Goal: Task Accomplishment & Management: Complete application form

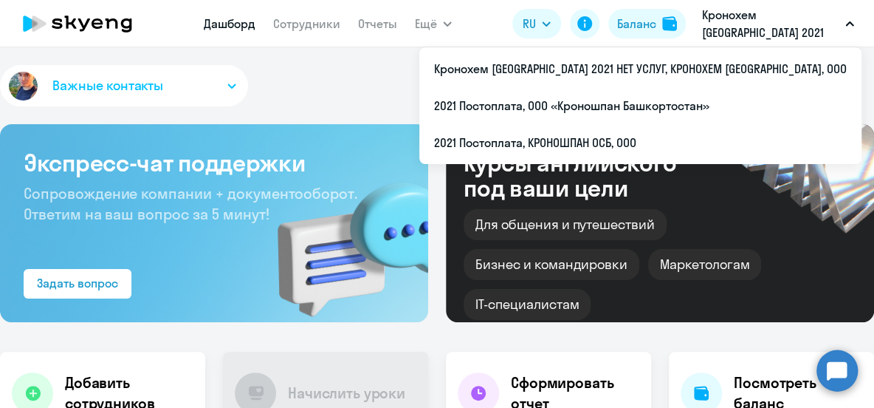
click at [783, 30] on p "Кронохем [GEOGRAPHIC_DATA] 2021 НЕТ УСЛУГ, КРОНОХЕМ [GEOGRAPHIC_DATA], ООО" at bounding box center [770, 23] width 137 height 35
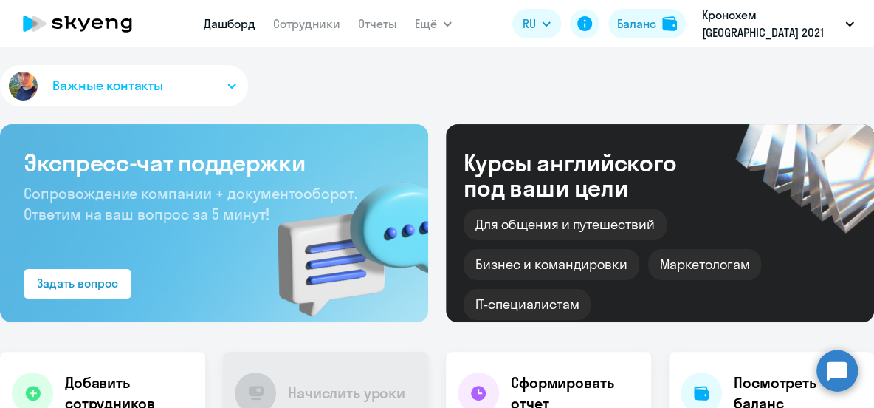
click at [783, 30] on p "Кронохем [GEOGRAPHIC_DATA] 2021 НЕТ УСЛУГ, КРОНОХЕМ [GEOGRAPHIC_DATA], ООО" at bounding box center [770, 23] width 137 height 35
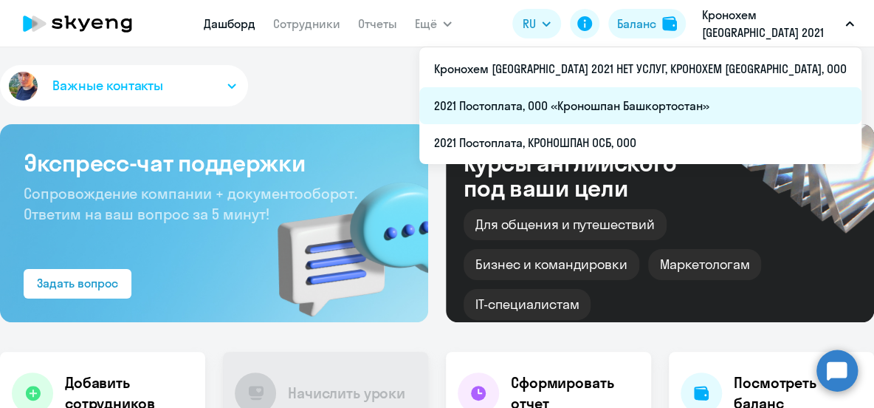
click at [767, 110] on li "2021 Постоплата, ООО «Кроношпан Башкортостан»" at bounding box center [640, 105] width 442 height 37
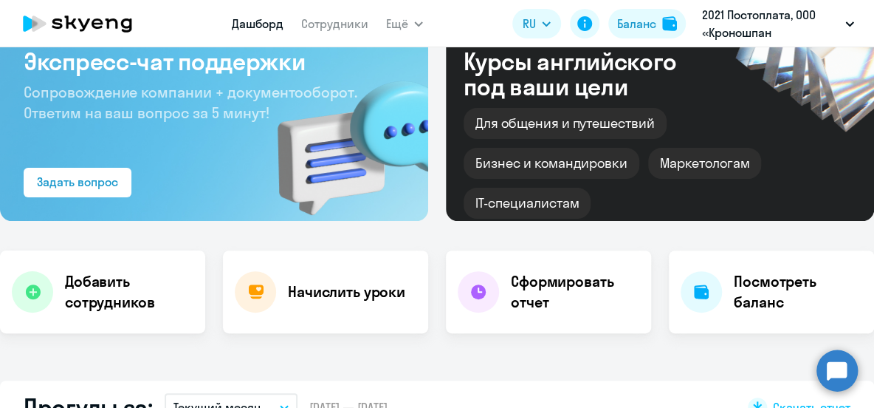
scroll to position [201, 0]
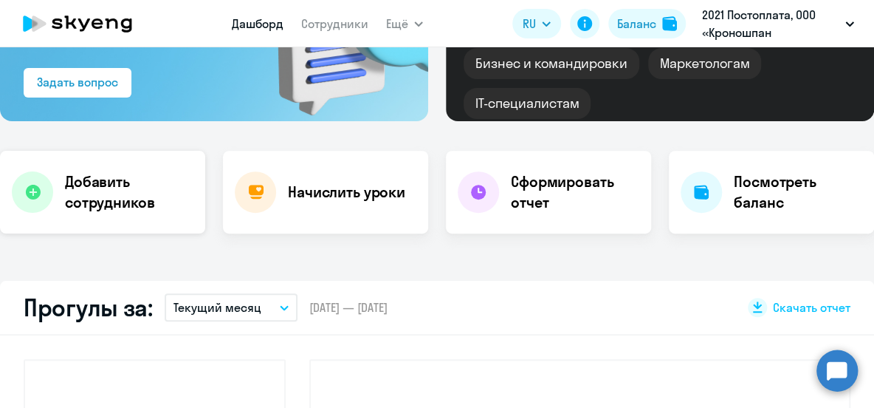
click at [86, 201] on h4 "Добавить сотрудников" at bounding box center [129, 191] width 128 height 41
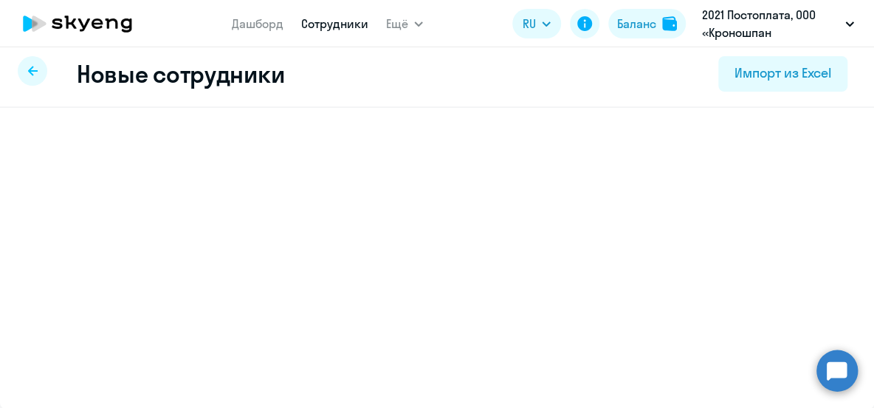
select select "english_adult_not_native_speaker"
select select "5"
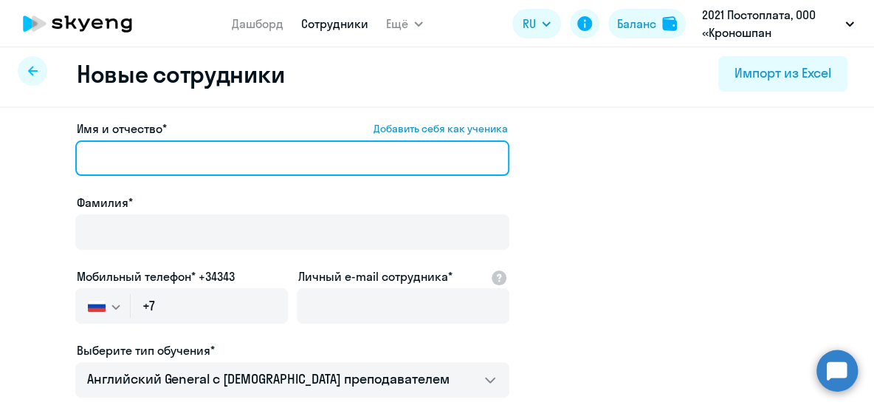
click at [152, 167] on input "Имя и отчество* Добавить себя как ученика" at bounding box center [292, 157] width 434 height 35
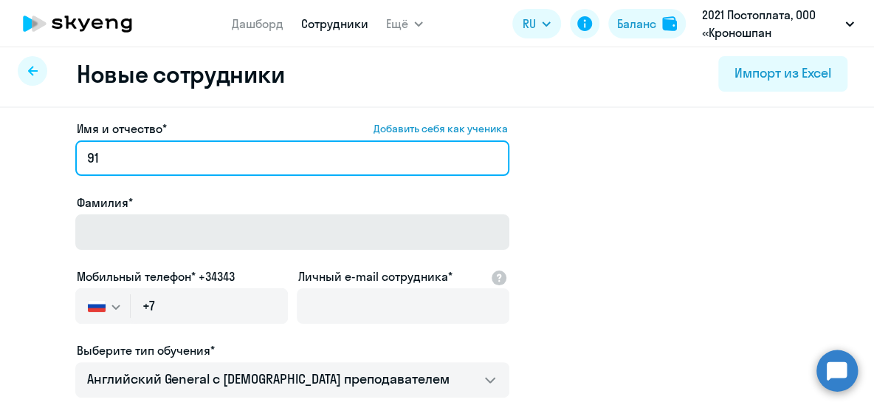
type input "9"
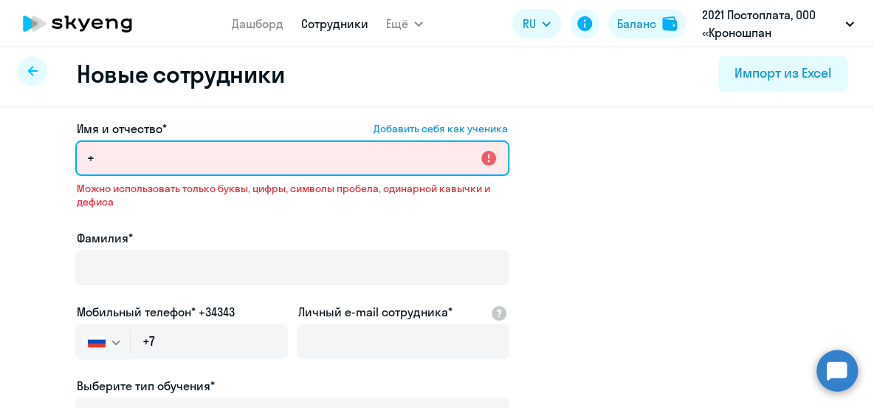
drag, startPoint x: 137, startPoint y: 153, endPoint x: -32, endPoint y: 140, distance: 169.6
click at [0, 140] on html "[PERSON_NAME] Ещё Дашборд Сотрудники Отчеты Начислить уроки Документооборот Все…" at bounding box center [437, 204] width 874 height 408
paste input "[PERSON_NAME]"
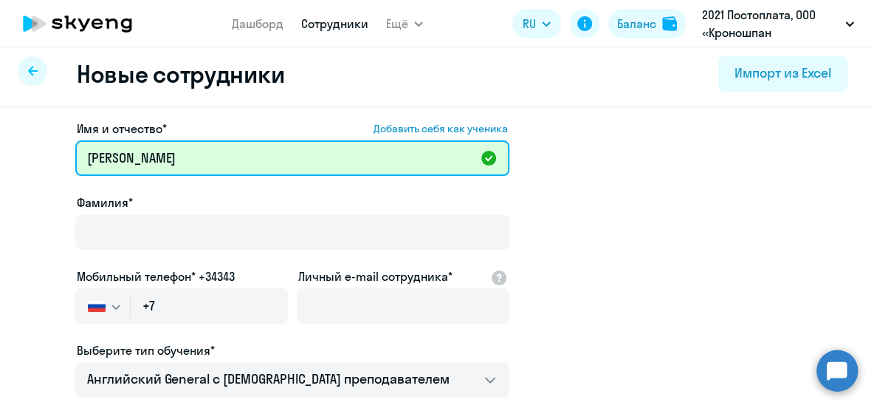
drag, startPoint x: 154, startPoint y: 159, endPoint x: 24, endPoint y: 162, distance: 130.7
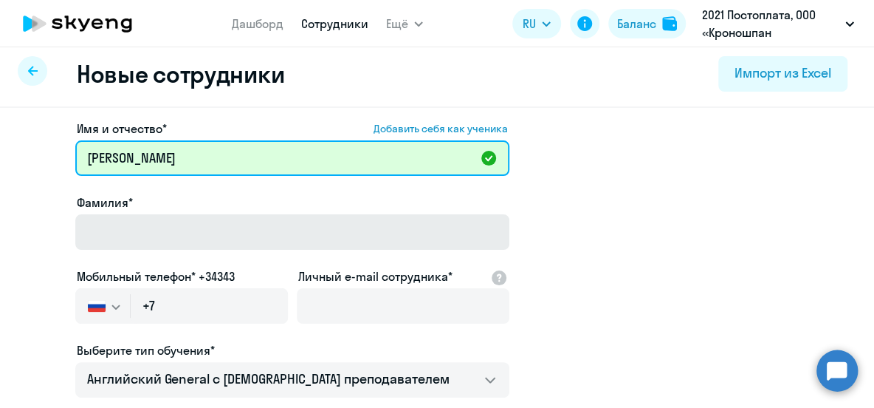
type input "[PERSON_NAME]"
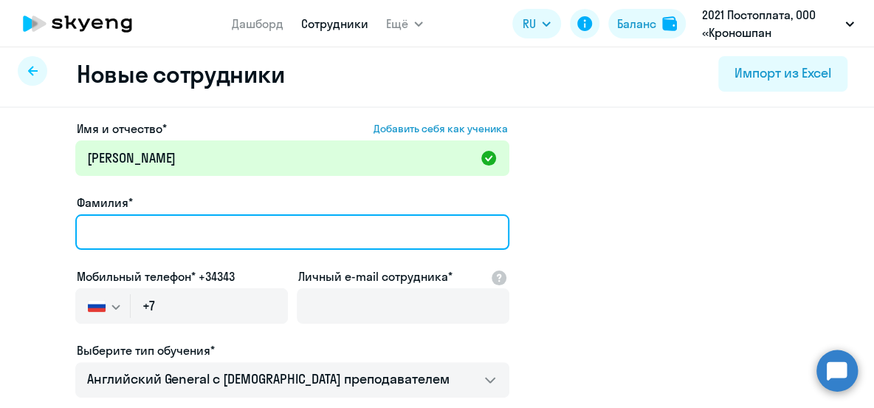
click at [112, 231] on input "Фамилия*" at bounding box center [292, 231] width 434 height 35
paste input "[PERSON_NAME]"
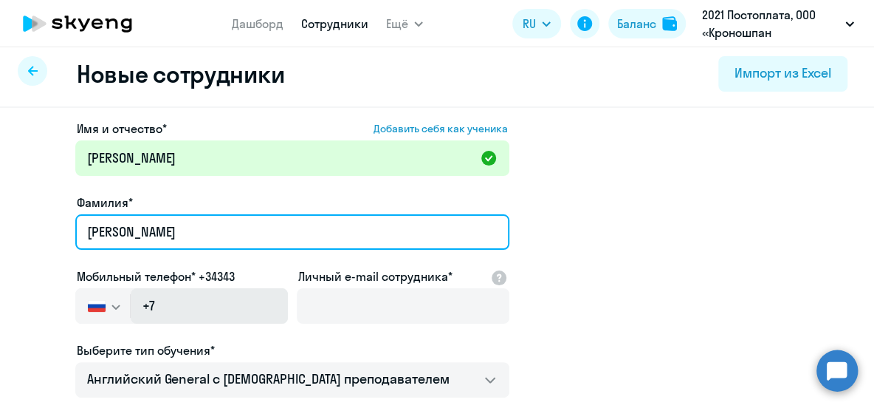
type input "[PERSON_NAME]"
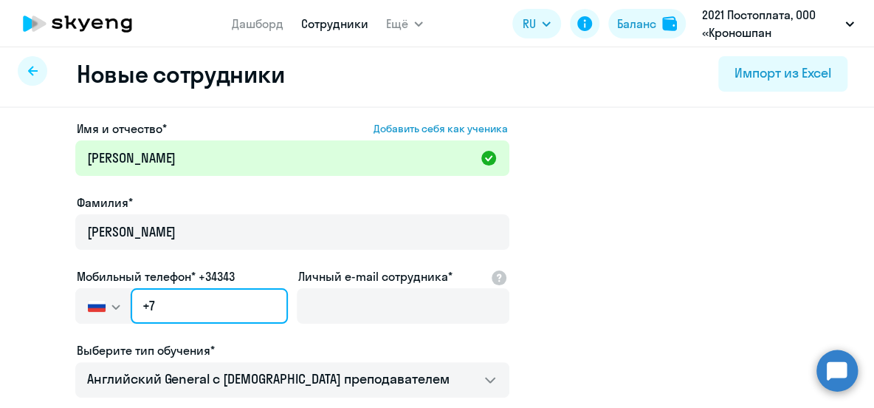
click at [176, 310] on input "+7" at bounding box center [209, 305] width 157 height 35
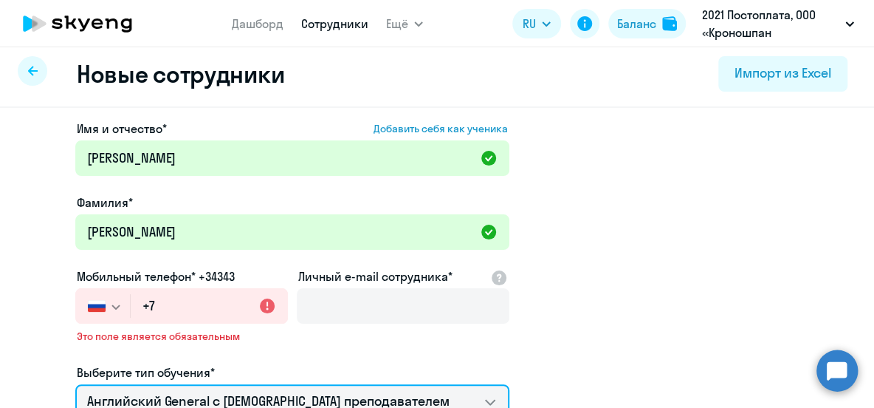
scroll to position [381, 0]
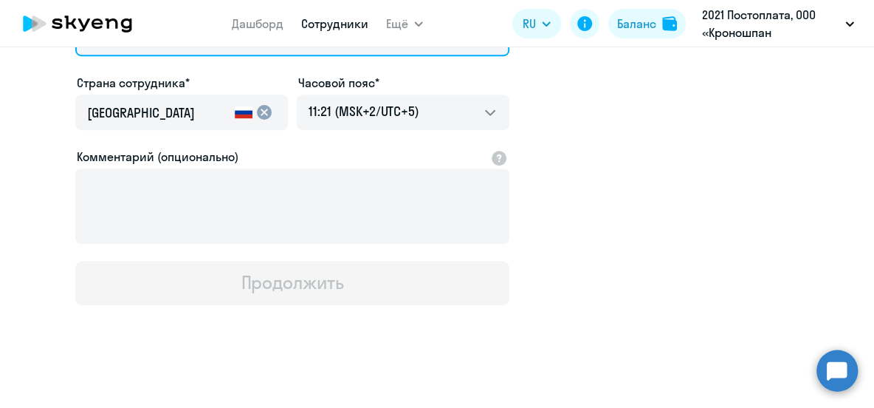
drag, startPoint x: 310, startPoint y: 308, endPoint x: 510, endPoint y: 360, distance: 206.2
click at [310, 308] on div "Имя и отчество* Добавить себя как ученика [PERSON_NAME]* [PERSON_NAME] Мобильны…" at bounding box center [437, 79] width 874 height 671
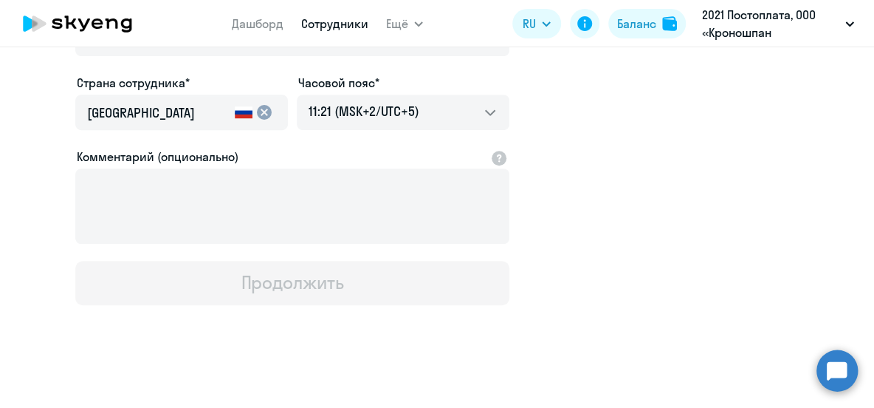
click at [591, 207] on app-new-student-form "Имя и отчество* Добавить себя как ученика [PERSON_NAME]* [PERSON_NAME] Мобильны…" at bounding box center [437, 30] width 827 height 549
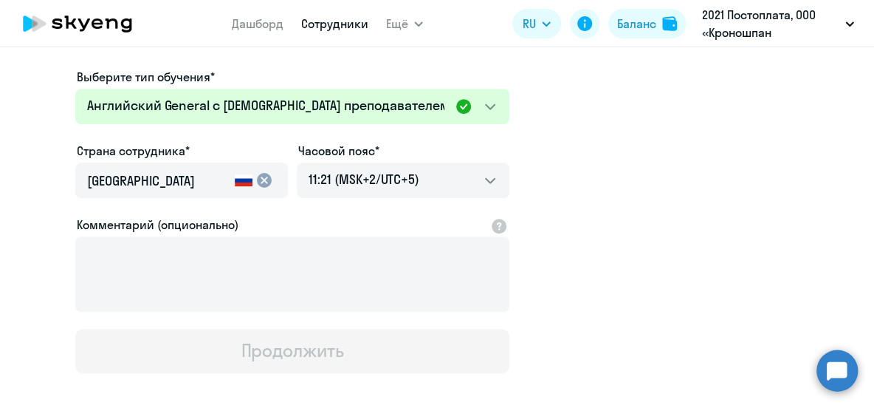
scroll to position [247, 0]
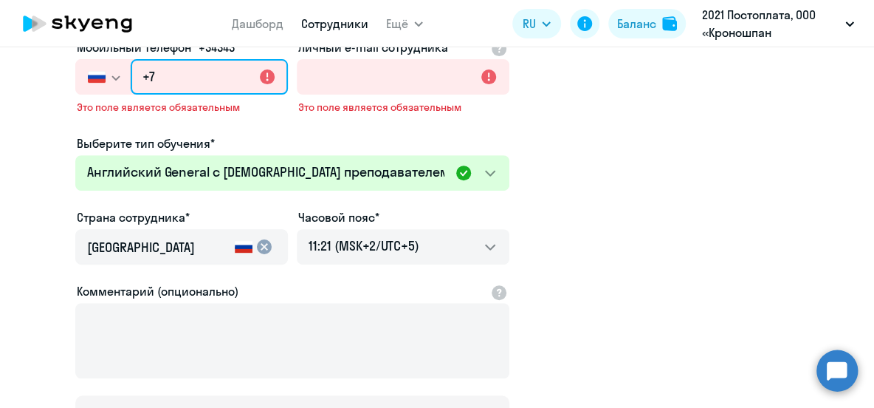
click at [198, 66] on input "+7" at bounding box center [209, 76] width 157 height 35
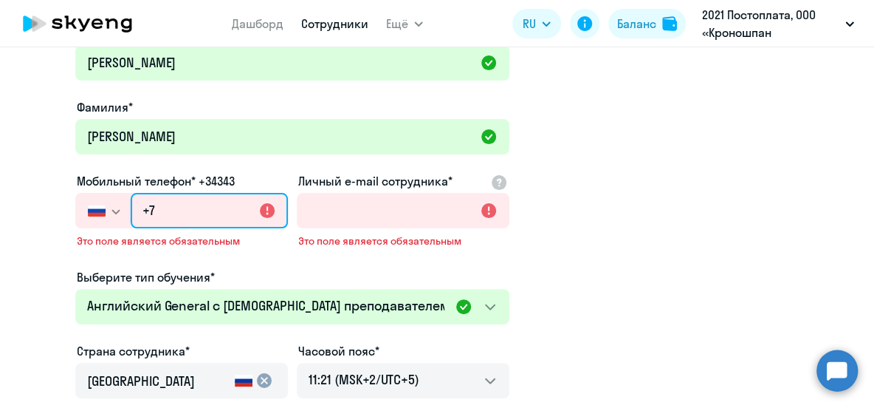
scroll to position [112, 0]
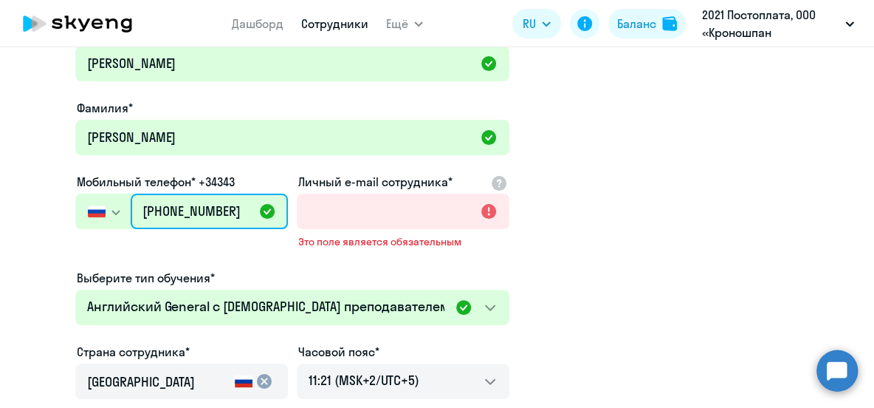
type input "[PHONE_NUMBER]"
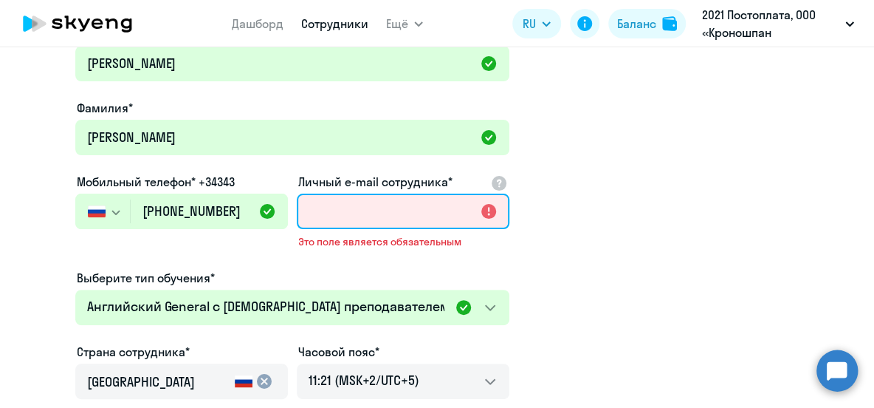
click at [364, 211] on input "Личный e-mail сотрудника*" at bounding box center [403, 210] width 213 height 35
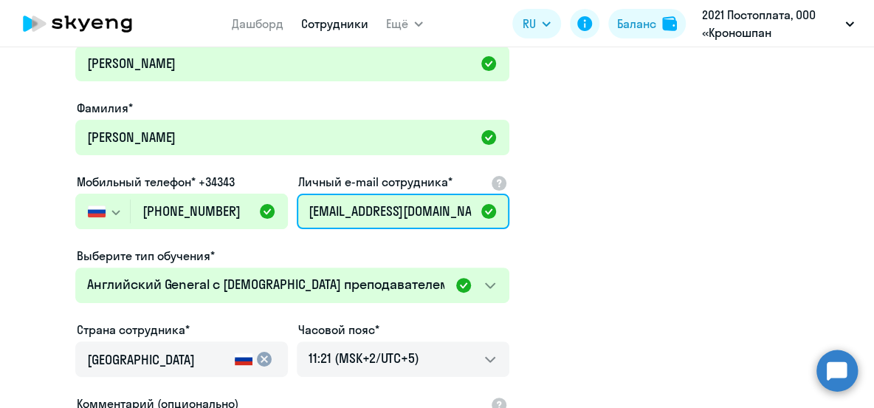
type input "[EMAIL_ADDRESS][DOMAIN_NAME]"
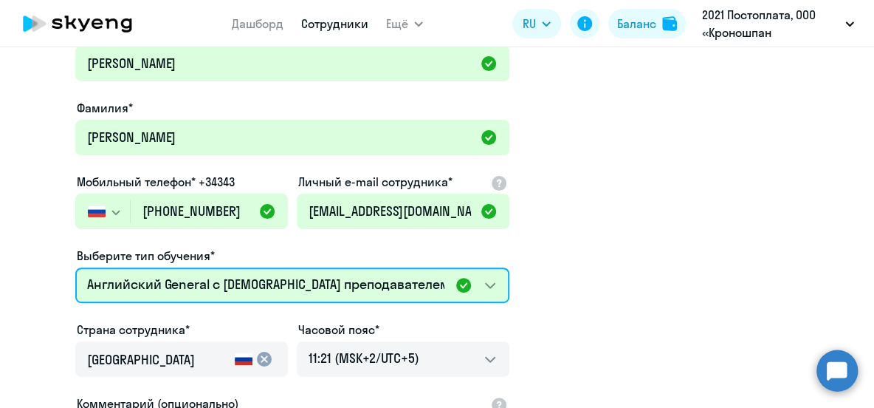
click at [487, 284] on select "Премиум английский с русскоговорящим преподавателем Английский General с [DEMOG…" at bounding box center [292, 284] width 434 height 35
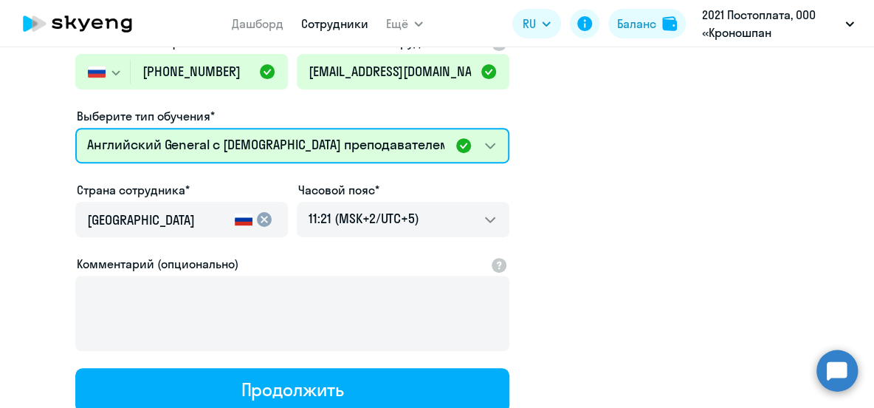
scroll to position [254, 0]
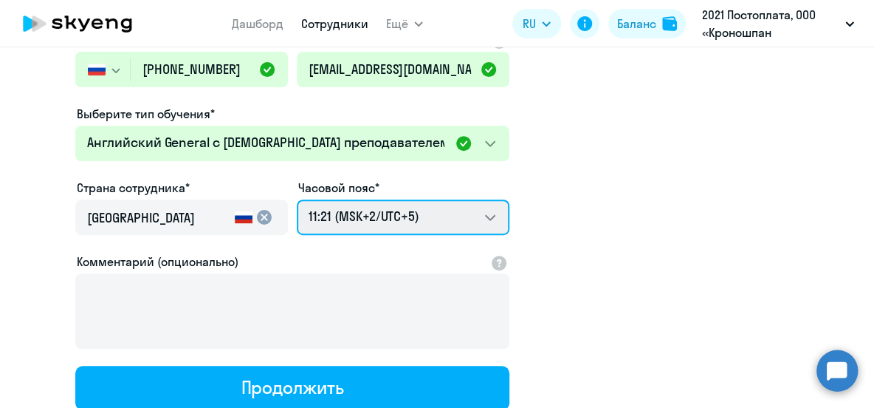
click at [494, 216] on select "19:21 (MSK-14/UTC-11) 20:21 (MSK-13/UTC-10) 21:21 (MSK-12/UTC-9) 22:21 (MSK-11/…" at bounding box center [403, 216] width 213 height 35
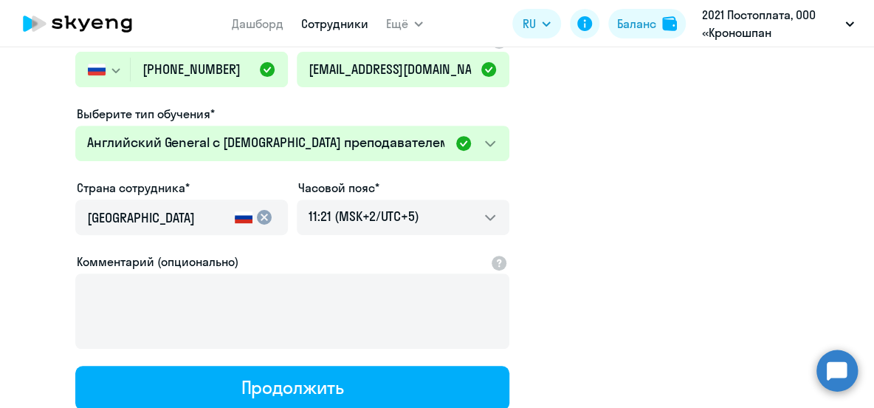
click at [613, 229] on app-new-student-form "Имя и отчество* Добавить себя как ученика [PERSON_NAME]* [PERSON_NAME] Мобильны…" at bounding box center [437, 146] width 827 height 527
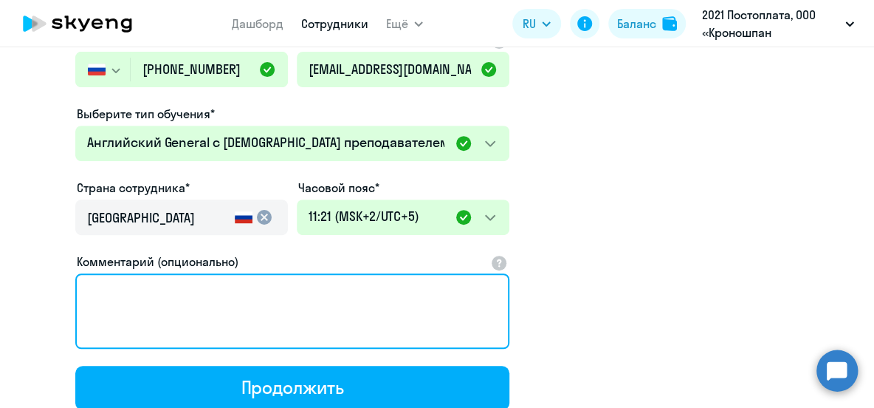
click at [99, 289] on textarea "Комментарий (опционально)" at bounding box center [292, 310] width 434 height 75
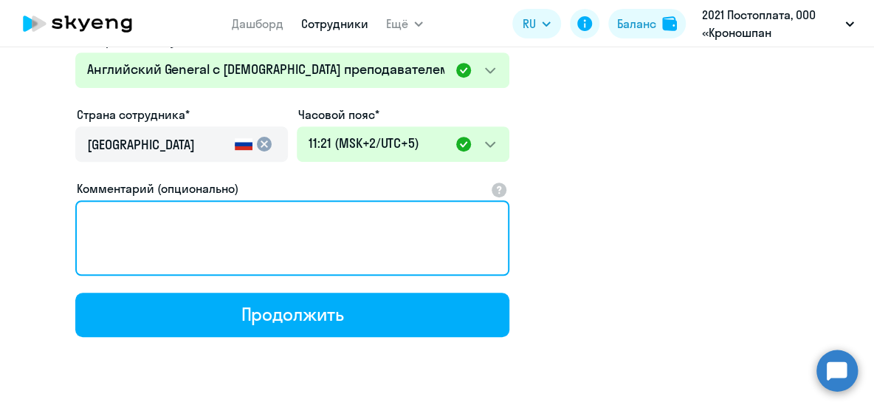
scroll to position [298, 0]
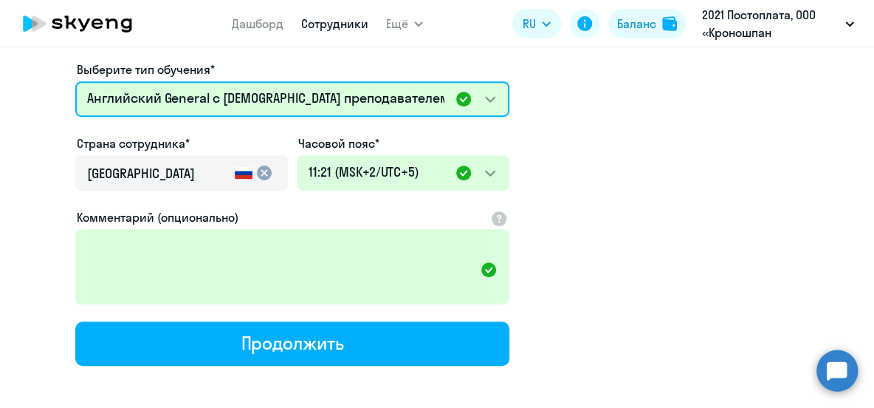
click at [484, 98] on select "Премиум английский с русскоговорящим преподавателем Английский General с [DEMOG…" at bounding box center [292, 98] width 434 height 35
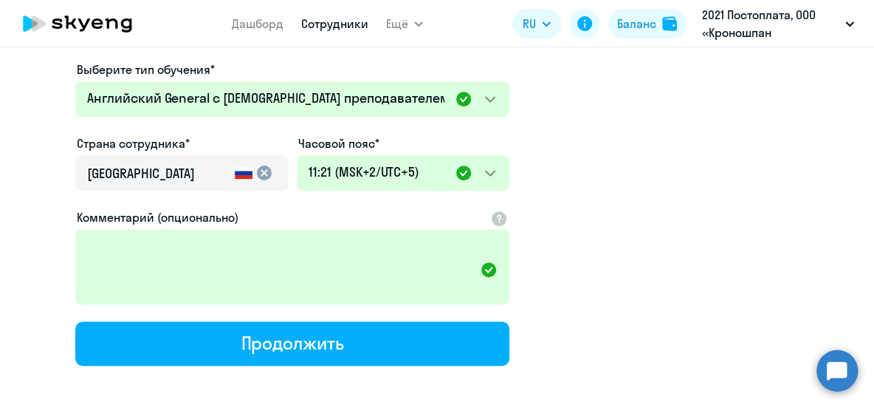
click at [590, 145] on app-new-student-form "Имя и отчество* Добавить себя как ученика [PERSON_NAME]* [PERSON_NAME] Мобильны…" at bounding box center [437, 102] width 827 height 527
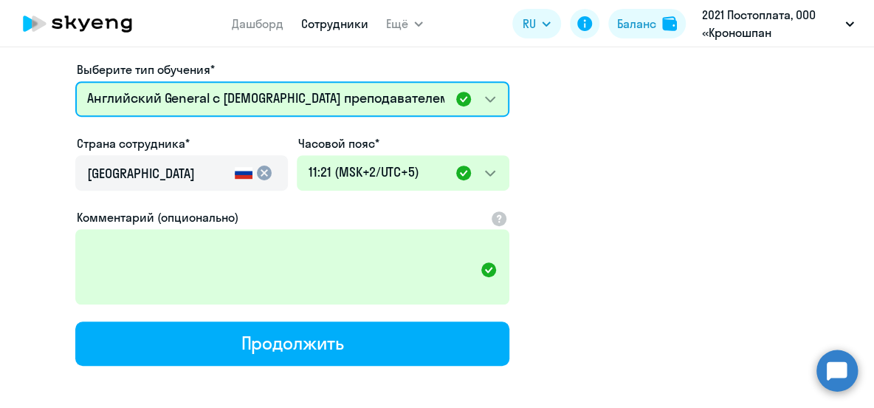
click at [494, 98] on select "Премиум английский с русскоговорящим преподавателем Английский General с [DEMOG…" at bounding box center [292, 98] width 434 height 35
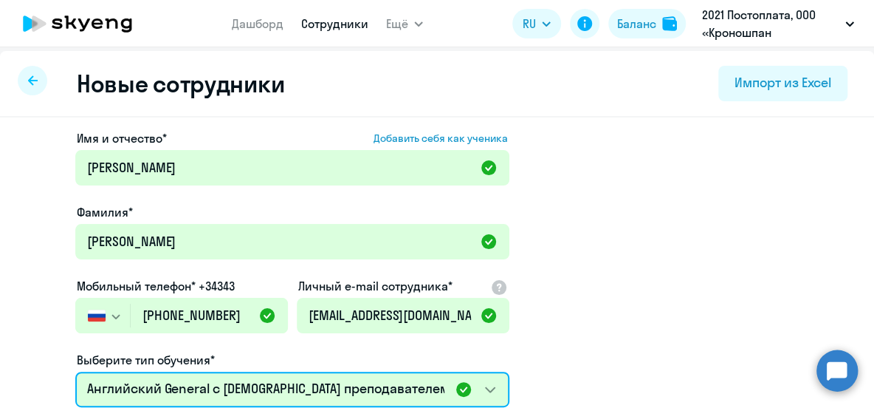
scroll to position [0, 0]
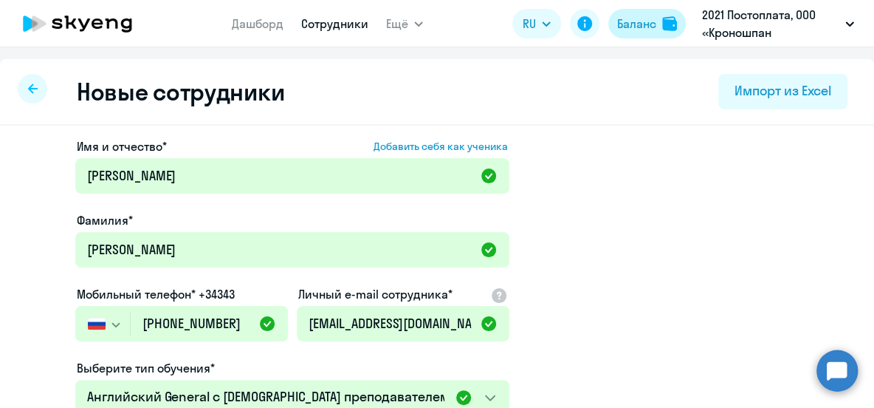
click at [625, 26] on div "Баланс" at bounding box center [636, 24] width 39 height 18
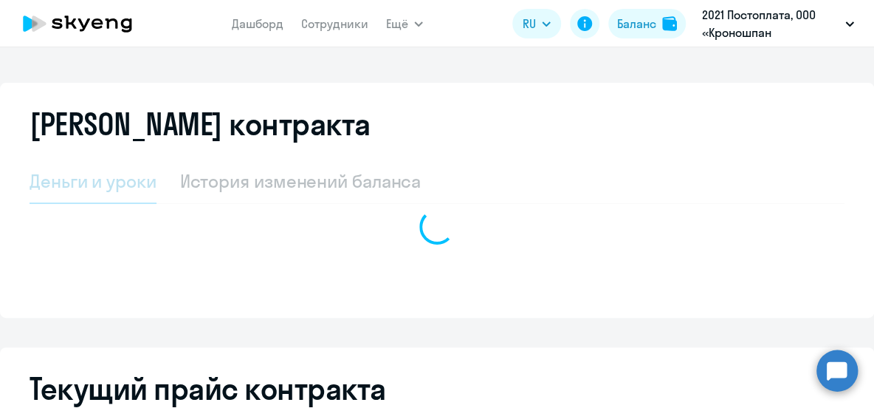
select select "english_adult_not_native_speaker"
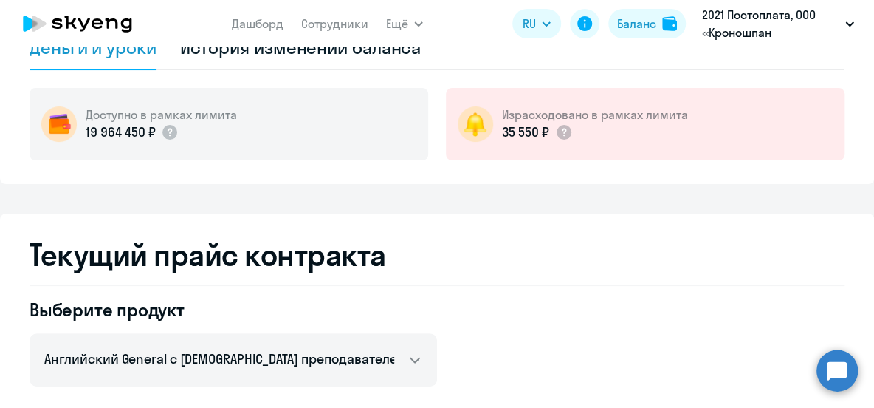
scroll to position [66, 0]
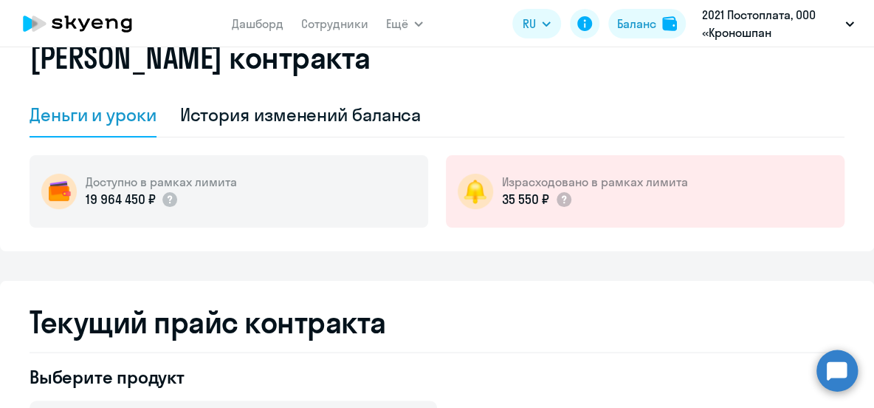
click at [227, 192] on div "19 964 450 ₽" at bounding box center [161, 199] width 151 height 19
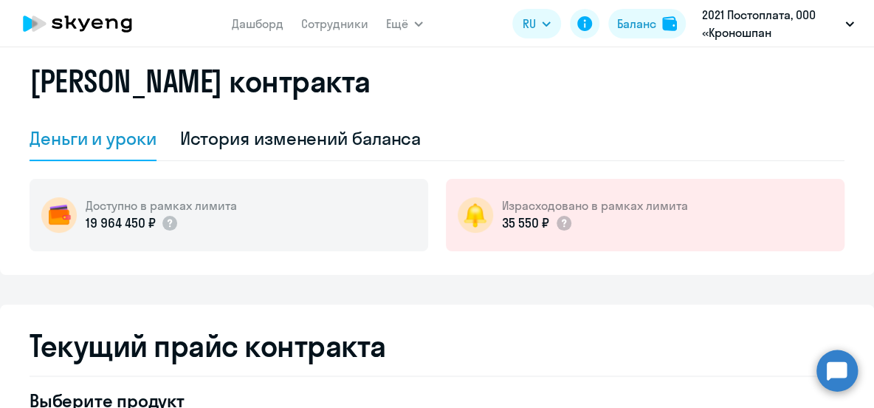
scroll to position [0, 0]
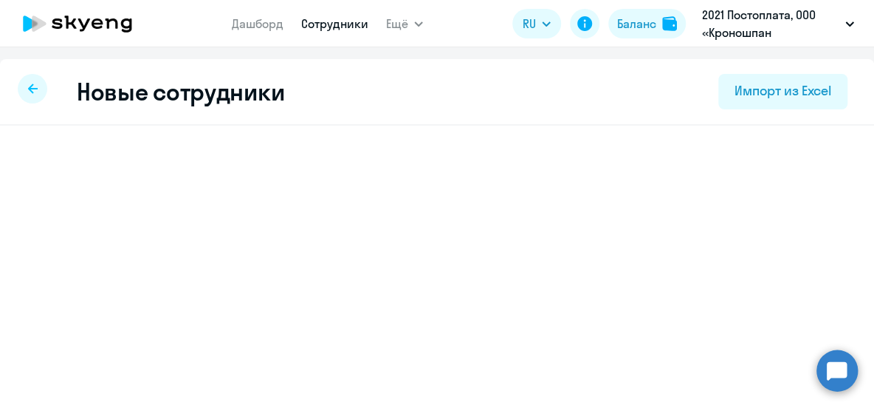
select select "english_adult_not_native_speaker"
select select "5"
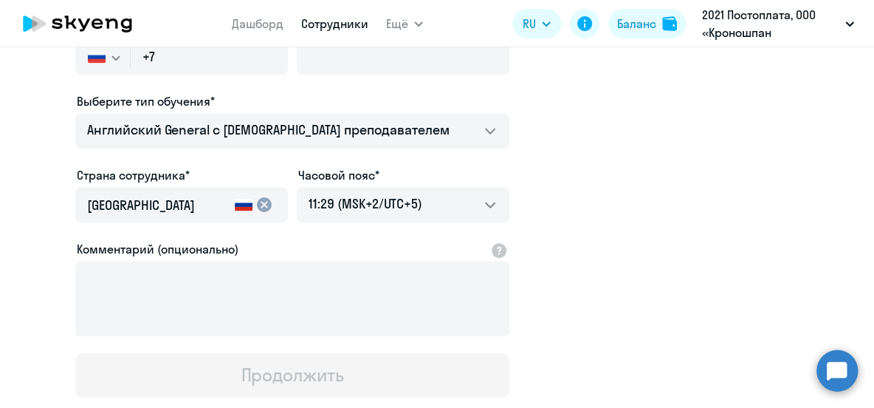
scroll to position [268, 0]
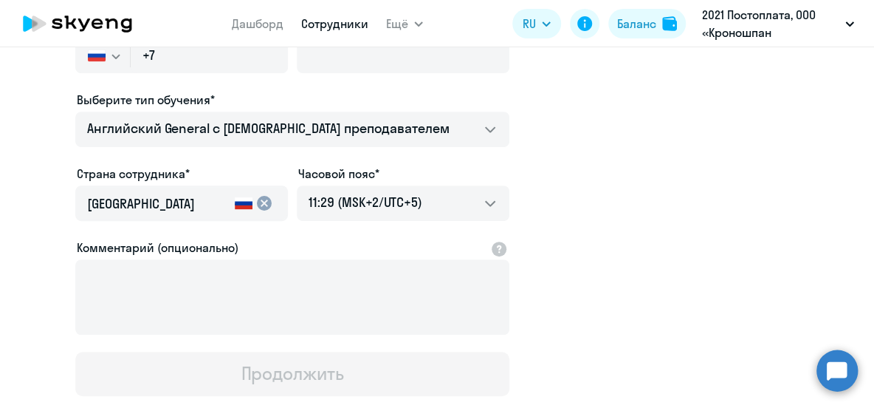
click at [132, 201] on input "[GEOGRAPHIC_DATA]" at bounding box center [158, 203] width 142 height 19
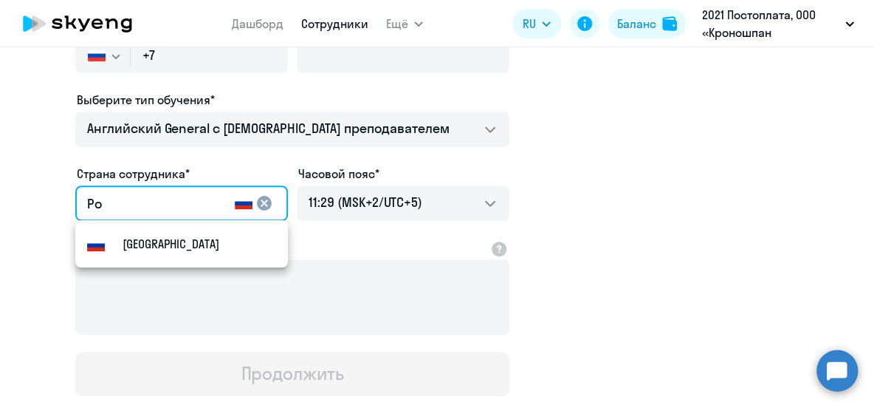
type input "Р"
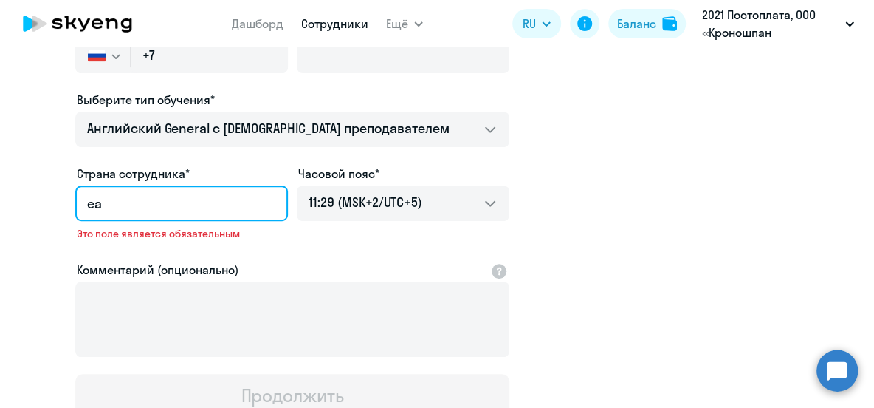
type input "e"
type input "у"
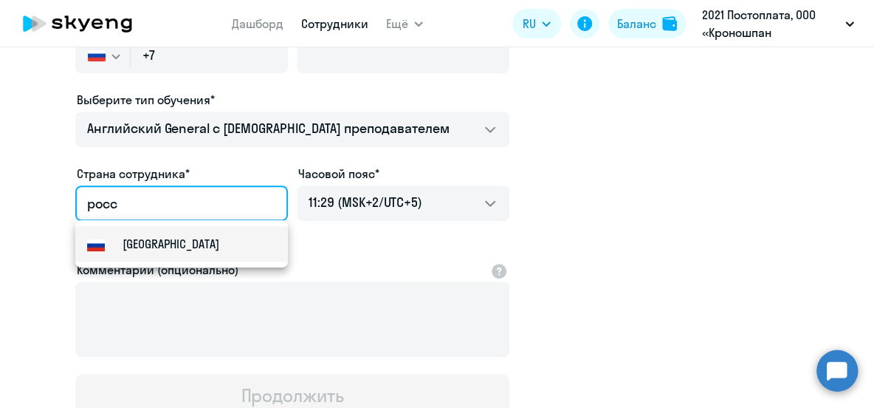
click at [167, 248] on mat-option "[GEOGRAPHIC_DATA]" at bounding box center [181, 243] width 213 height 35
type input "[GEOGRAPHIC_DATA]"
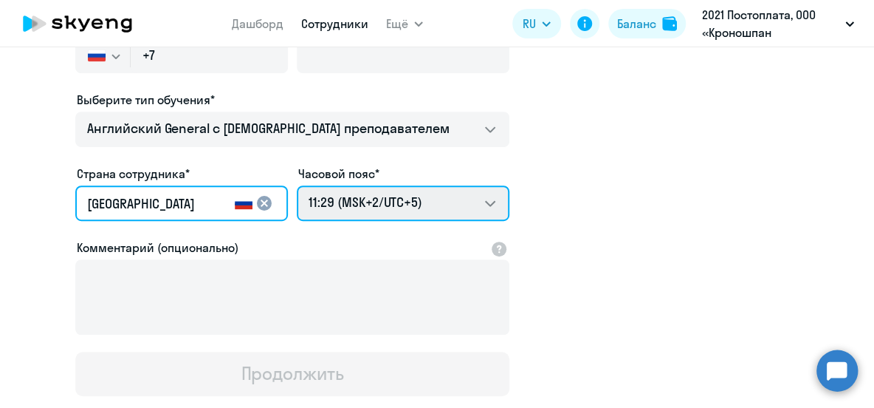
click at [485, 202] on select "19:29 (MSK-14/UTC-11) 20:29 (MSK-13/UTC-10) 21:29 (MSK-12/UTC-9) 22:29 (MSK-11/…" at bounding box center [403, 202] width 213 height 35
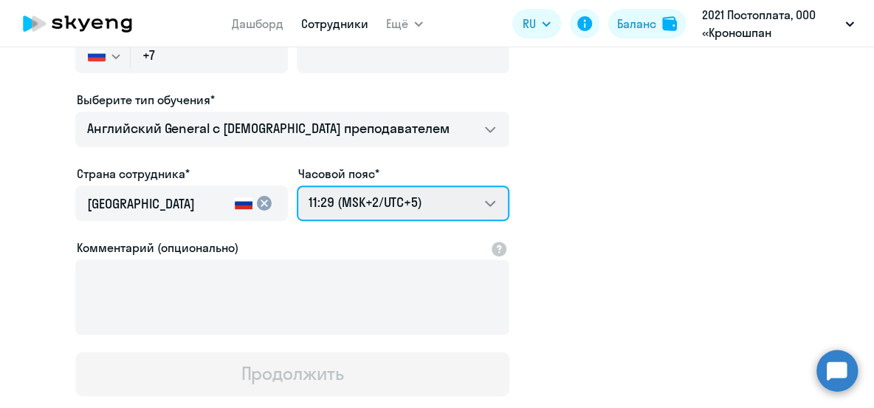
click at [297, 185] on select "19:29 (MSK-14/UTC-11) 20:29 (MSK-13/UTC-10) 21:29 (MSK-12/UTC-9) 22:29 (MSK-11/…" at bounding box center [403, 202] width 213 height 35
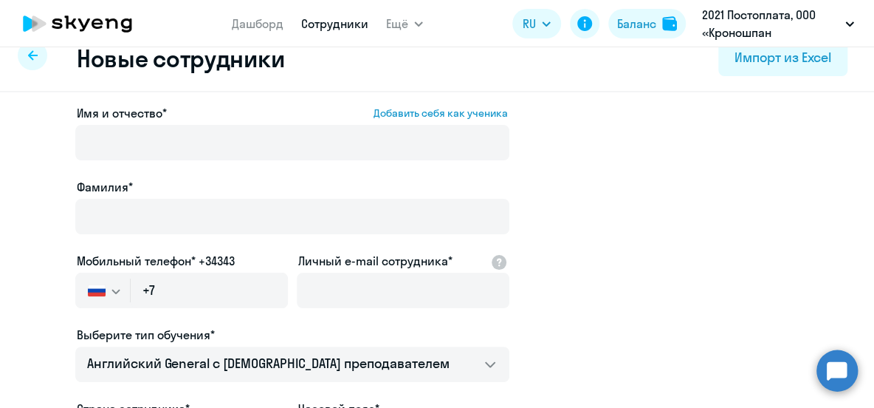
scroll to position [0, 0]
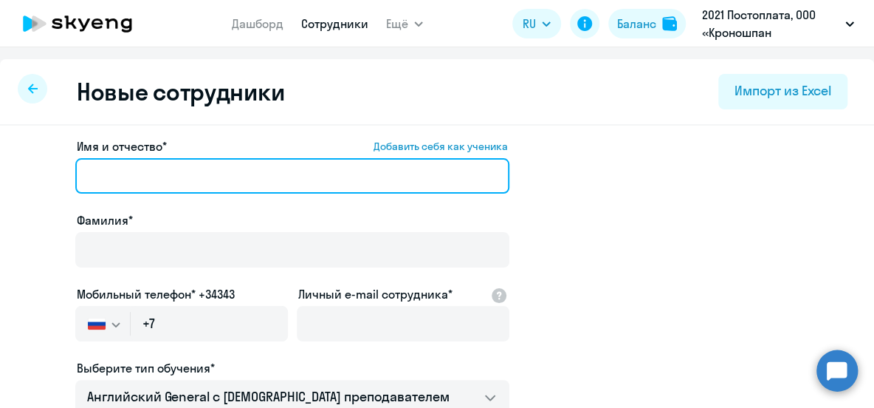
click at [193, 175] on input "Имя и отчество* Добавить себя как ученика" at bounding box center [292, 175] width 434 height 35
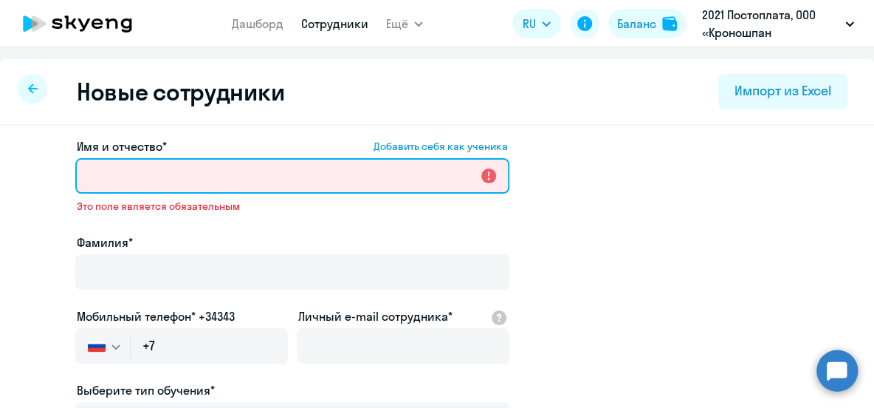
paste input "[PERSON_NAME]"
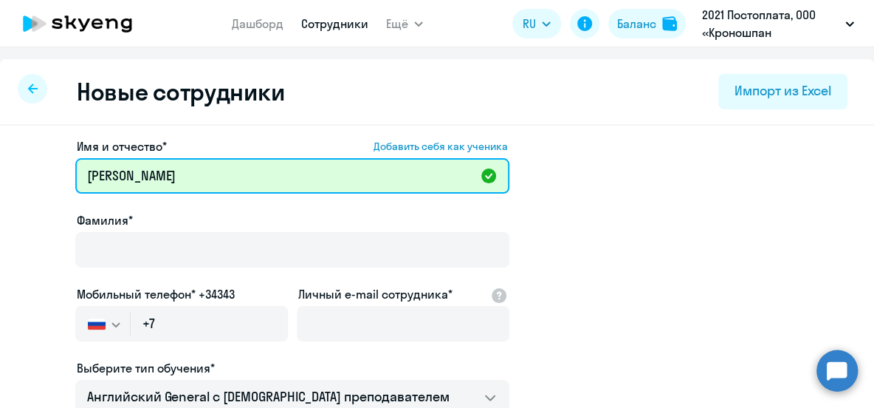
drag, startPoint x: 157, startPoint y: 173, endPoint x: -17, endPoint y: 174, distance: 173.5
click at [0, 174] on html "[PERSON_NAME] Ещё Дашборд Сотрудники Отчеты Начислить уроки Документооборот Все…" at bounding box center [437, 204] width 874 height 408
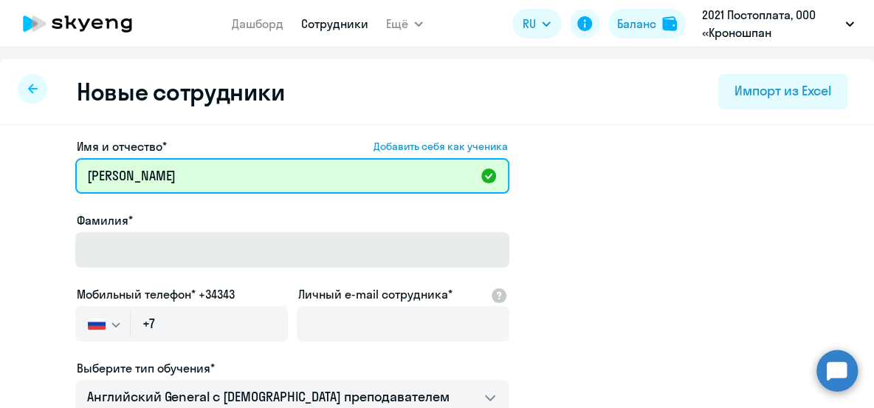
type input "[PERSON_NAME]"
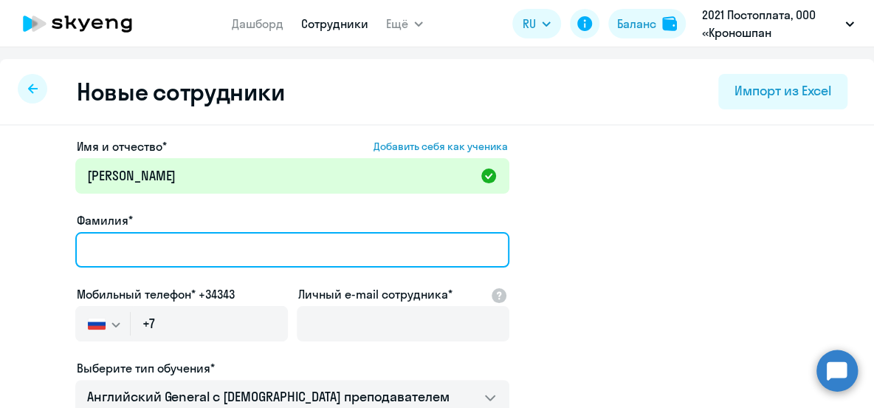
click at [124, 251] on input "Фамилия*" at bounding box center [292, 249] width 434 height 35
paste input "[PERSON_NAME]"
type input "[PERSON_NAME]"
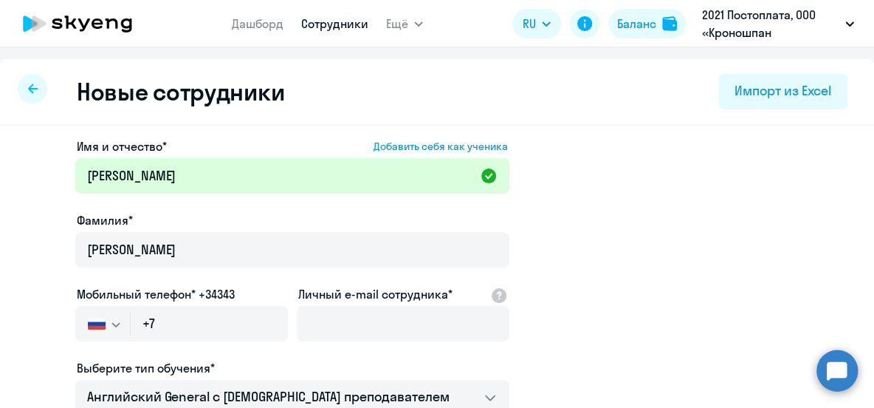
click at [627, 245] on app-new-student-form "Имя и отчество* Добавить себя как ученика [PERSON_NAME]* [PERSON_NAME] Мобильны…" at bounding box center [437, 400] width 827 height 527
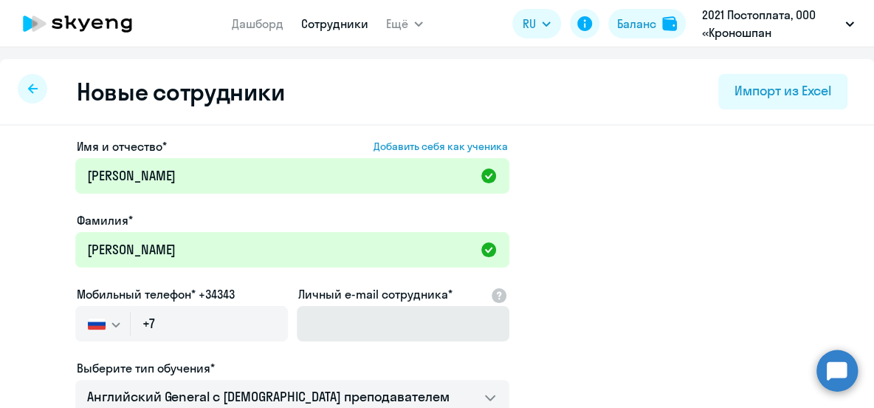
scroll to position [66, 0]
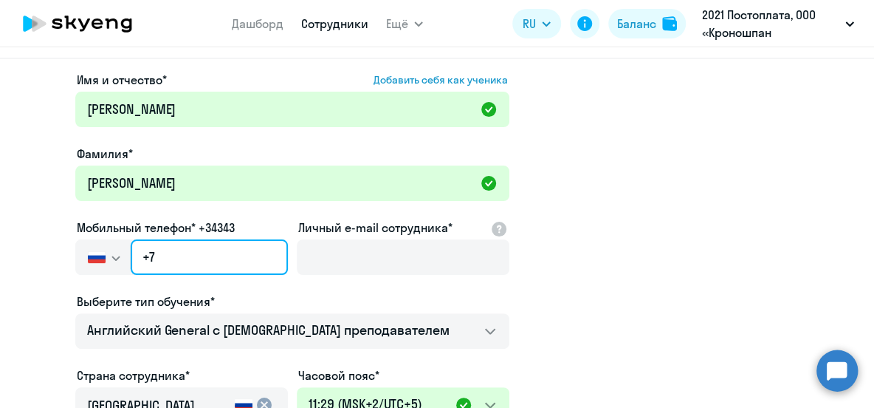
click at [178, 260] on input "+7" at bounding box center [209, 256] width 157 height 35
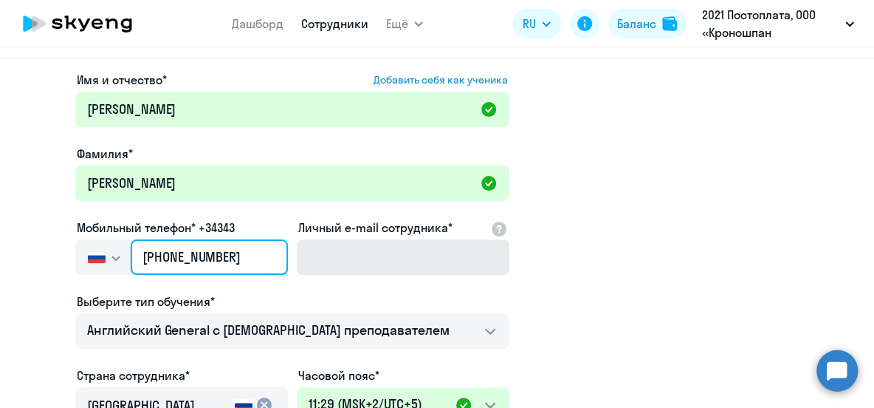
type input "[PHONE_NUMBER]"
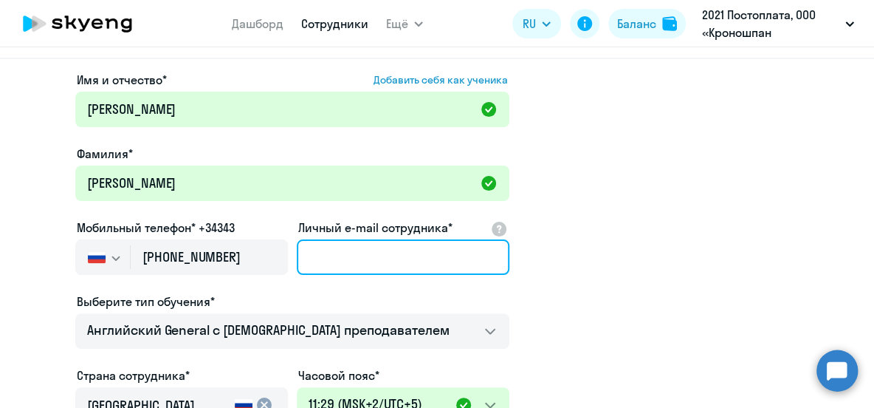
click at [390, 251] on input "Личный e-mail сотрудника*" at bounding box center [403, 256] width 213 height 35
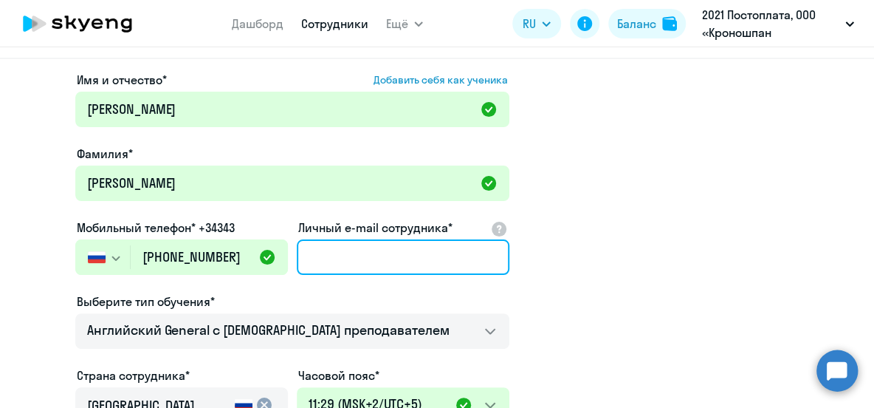
type input "[EMAIL_ADDRESS][DOMAIN_NAME]"
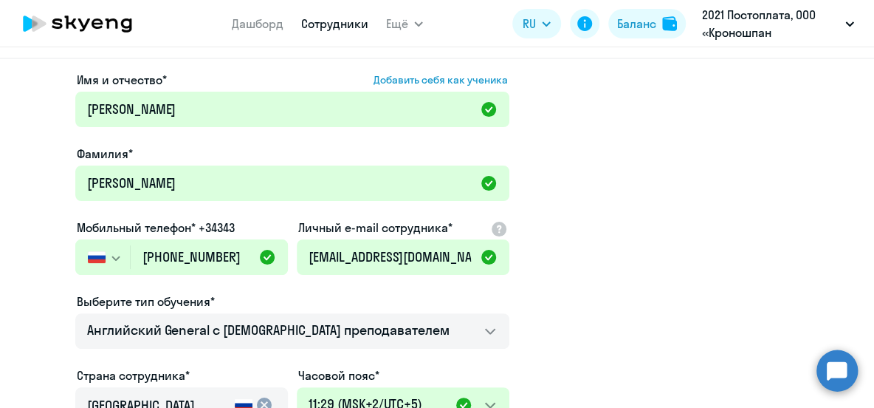
click at [669, 301] on app-new-student-form "Имя и отчество* Добавить себя как ученика [PERSON_NAME]* [PERSON_NAME] Мобильны…" at bounding box center [437, 334] width 827 height 527
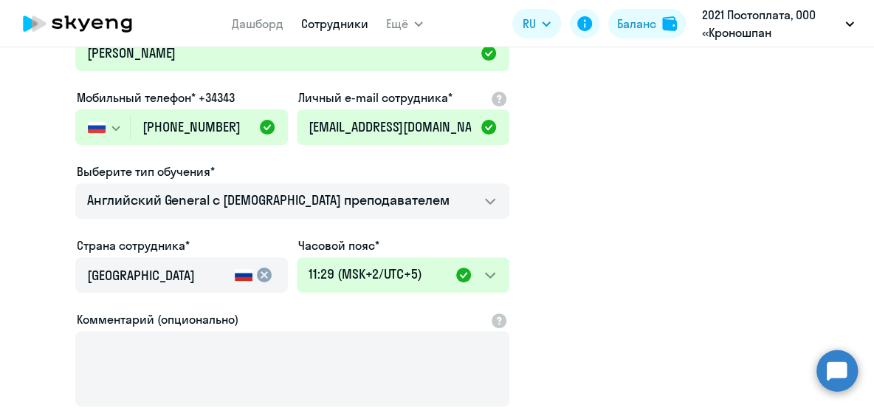
scroll to position [268, 0]
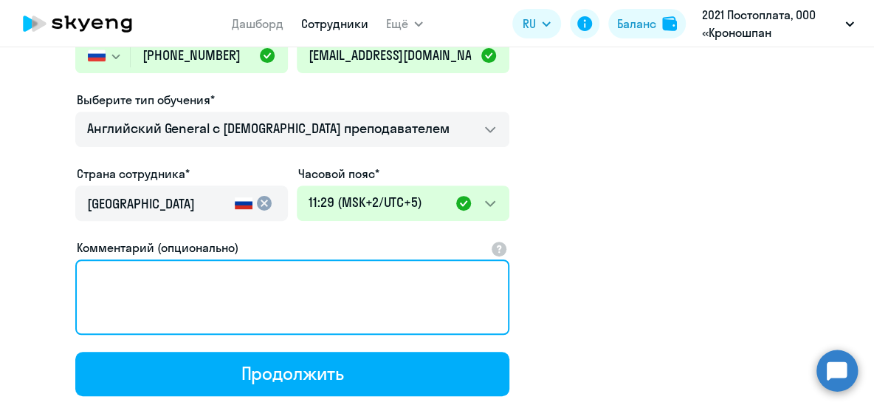
click at [248, 284] on textarea "Комментарий (опционально)" at bounding box center [292, 296] width 434 height 75
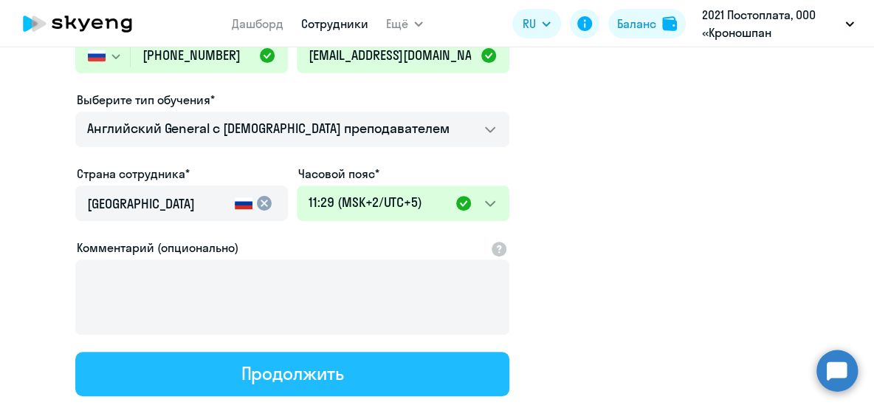
click at [315, 367] on div "Продолжить" at bounding box center [292, 373] width 103 height 24
select select "english_adult_not_native_speaker"
select select "5"
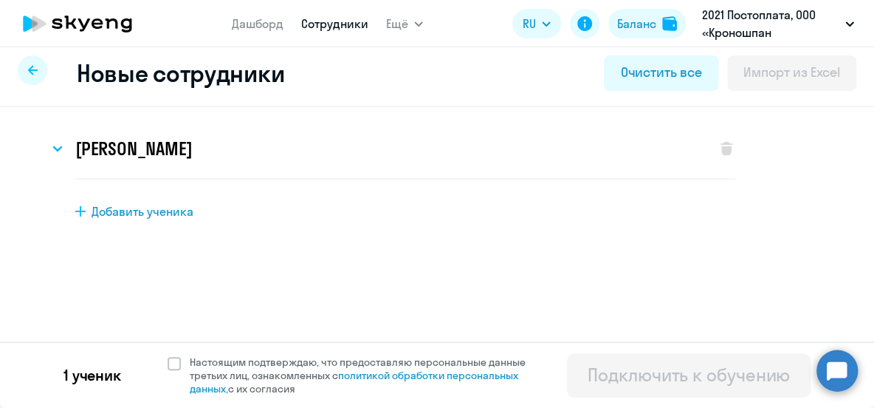
scroll to position [18, 0]
click at [168, 364] on span at bounding box center [174, 363] width 13 height 13
click at [167, 356] on input "Настоящим подтверждаю, что предоставляю персональные данные третьих лиц, ознако…" at bounding box center [167, 355] width 1 height 1
checkbox input "true"
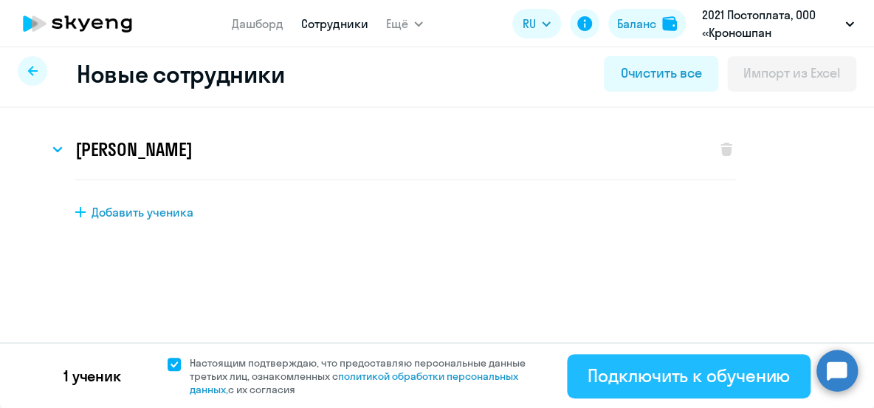
click at [682, 377] on div "Подключить к обучению" at bounding box center [689, 375] width 202 height 24
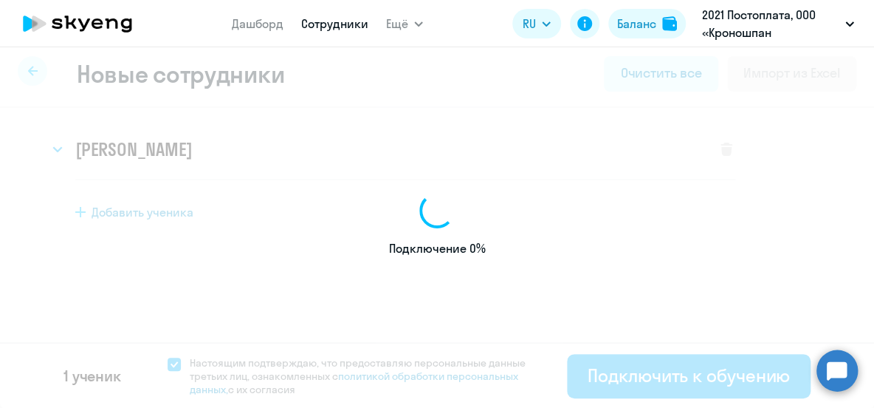
select select "english_adult_not_native_speaker"
select select "5"
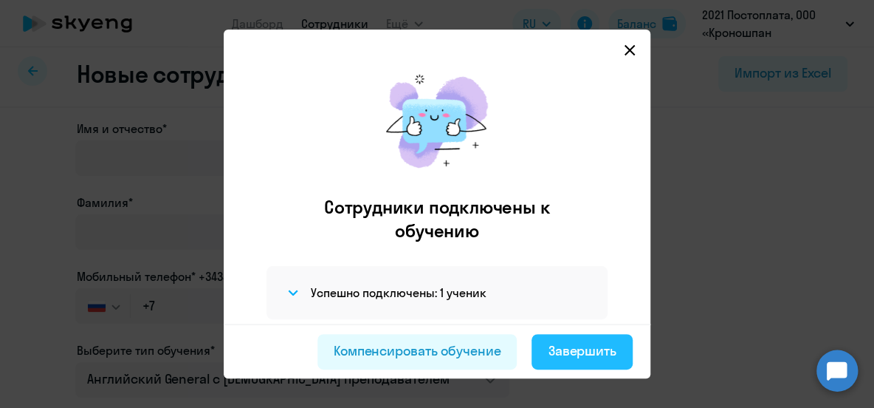
click at [592, 353] on div "Завершить" at bounding box center [582, 350] width 69 height 19
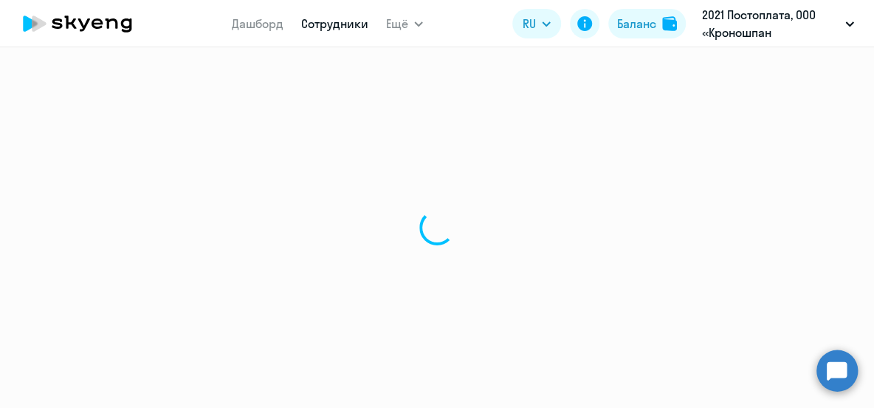
select select "30"
